Goal: Find specific page/section: Find specific page/section

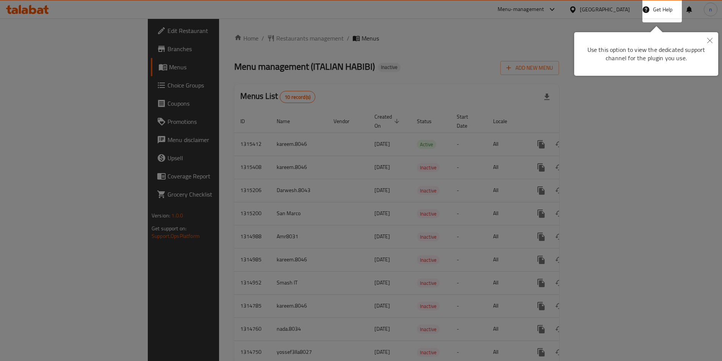
click at [704, 38] on button "Close" at bounding box center [709, 40] width 17 height 17
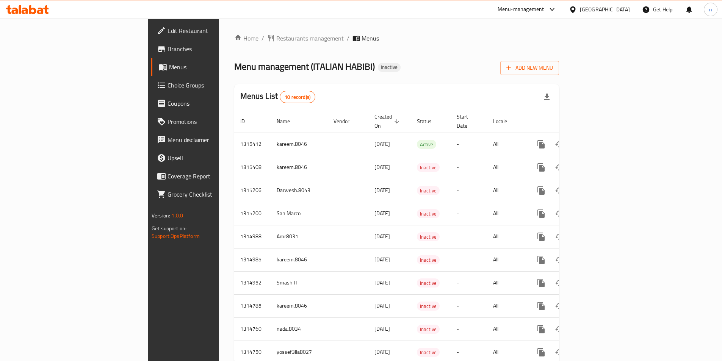
click at [363, 55] on div "Home / Restaurants management / Menus Menu management ( ITALIAN HABIBI ) Inacti…" at bounding box center [396, 202] width 325 height 337
click at [168, 30] on span "Edit Restaurant" at bounding box center [215, 30] width 95 height 9
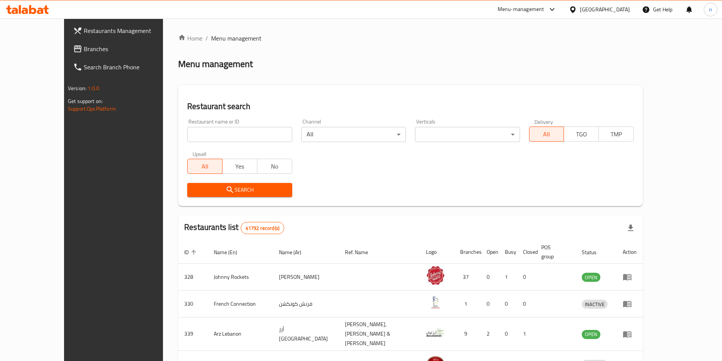
click at [84, 28] on span "Restaurants Management" at bounding box center [131, 30] width 95 height 9
